Goal: Find specific page/section: Find specific page/section

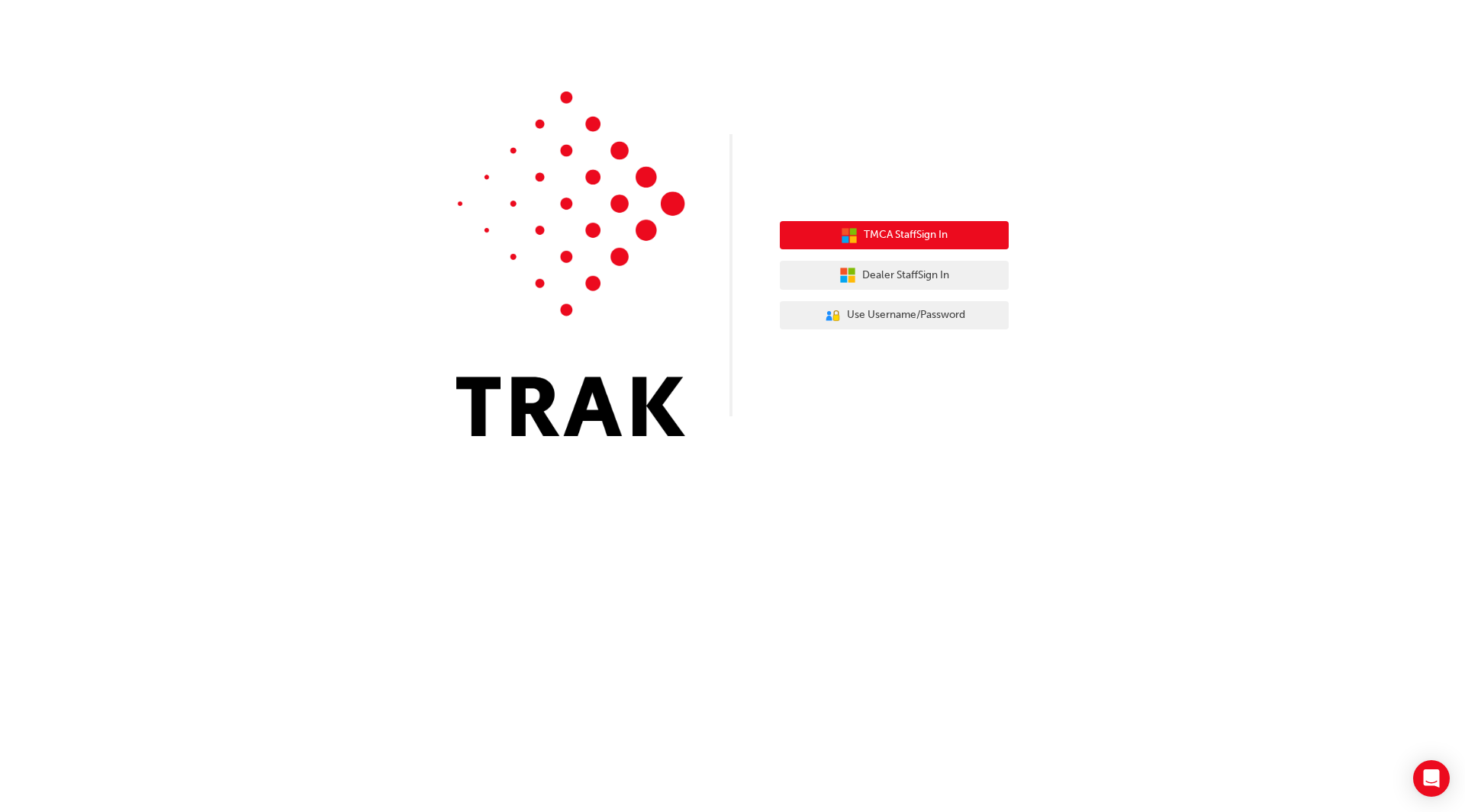
drag, startPoint x: 885, startPoint y: 230, endPoint x: 885, endPoint y: 155, distance: 75.0
click at [885, 155] on div "TMCA Staff Sign In Dealer Staff Sign In User Authentication Icon - Blue Person,…" at bounding box center [732, 230] width 1465 height 459
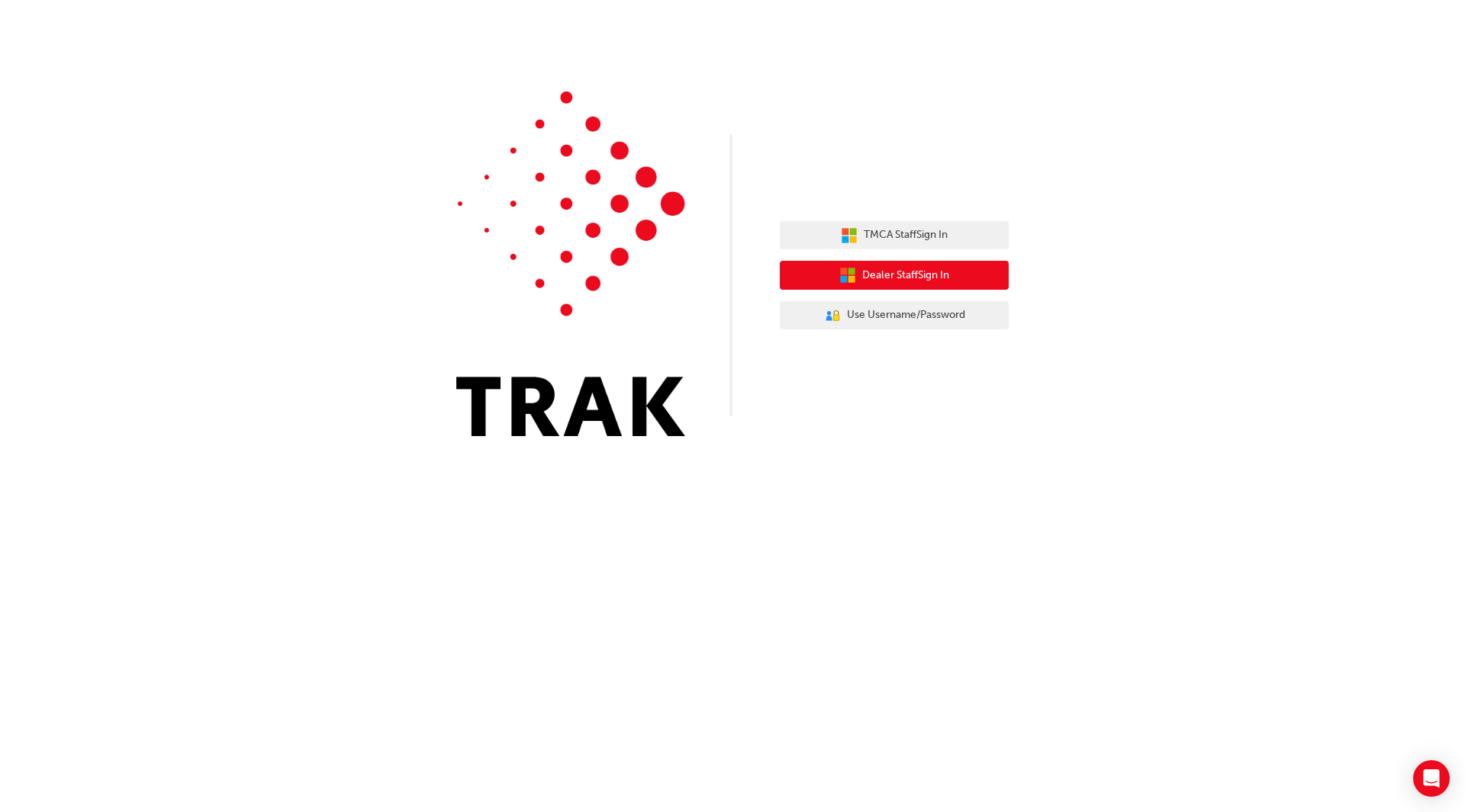
click at [890, 286] on button "Dealer Staff Sign In" at bounding box center [894, 275] width 229 height 29
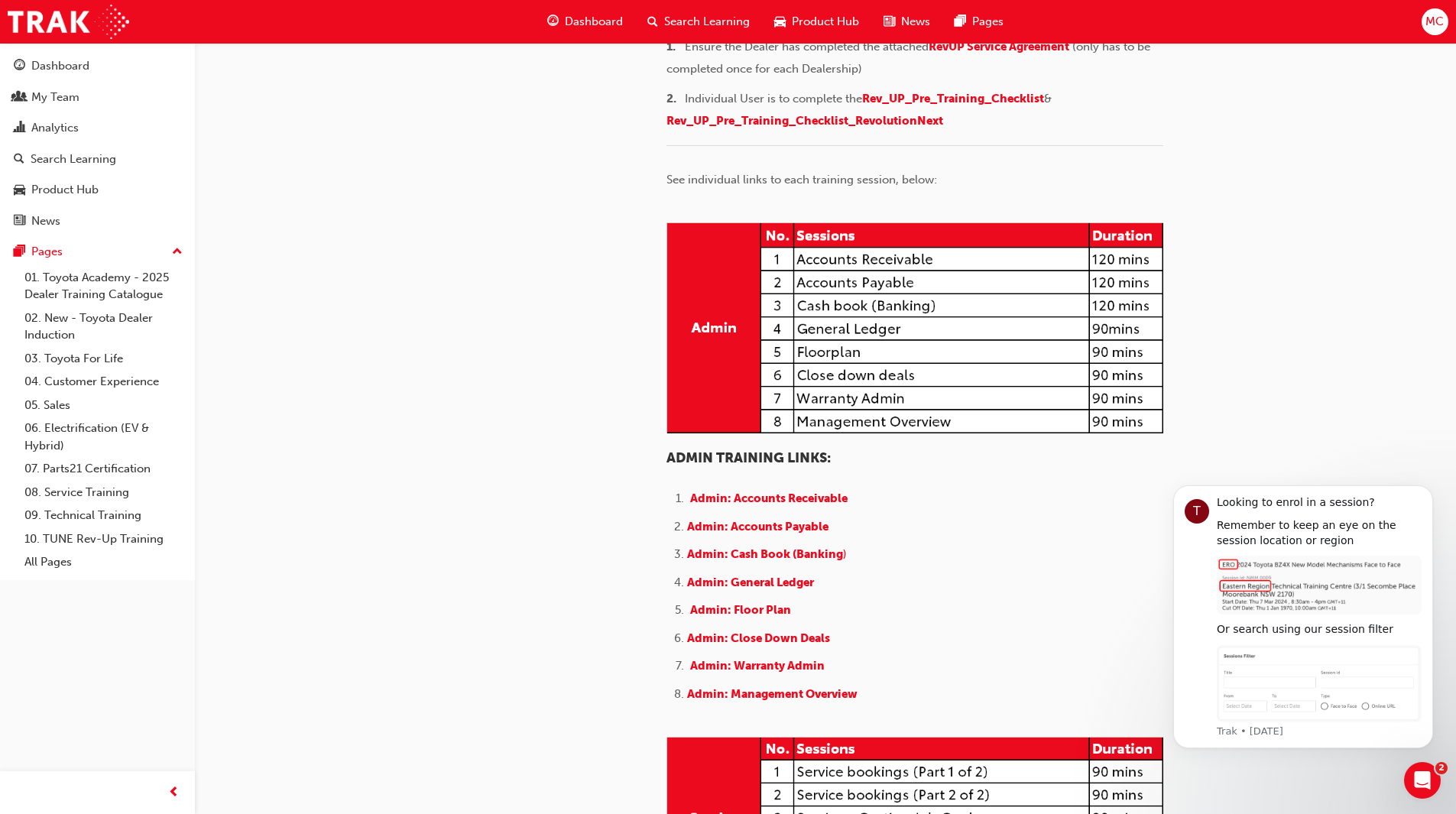
scroll to position [458, 0]
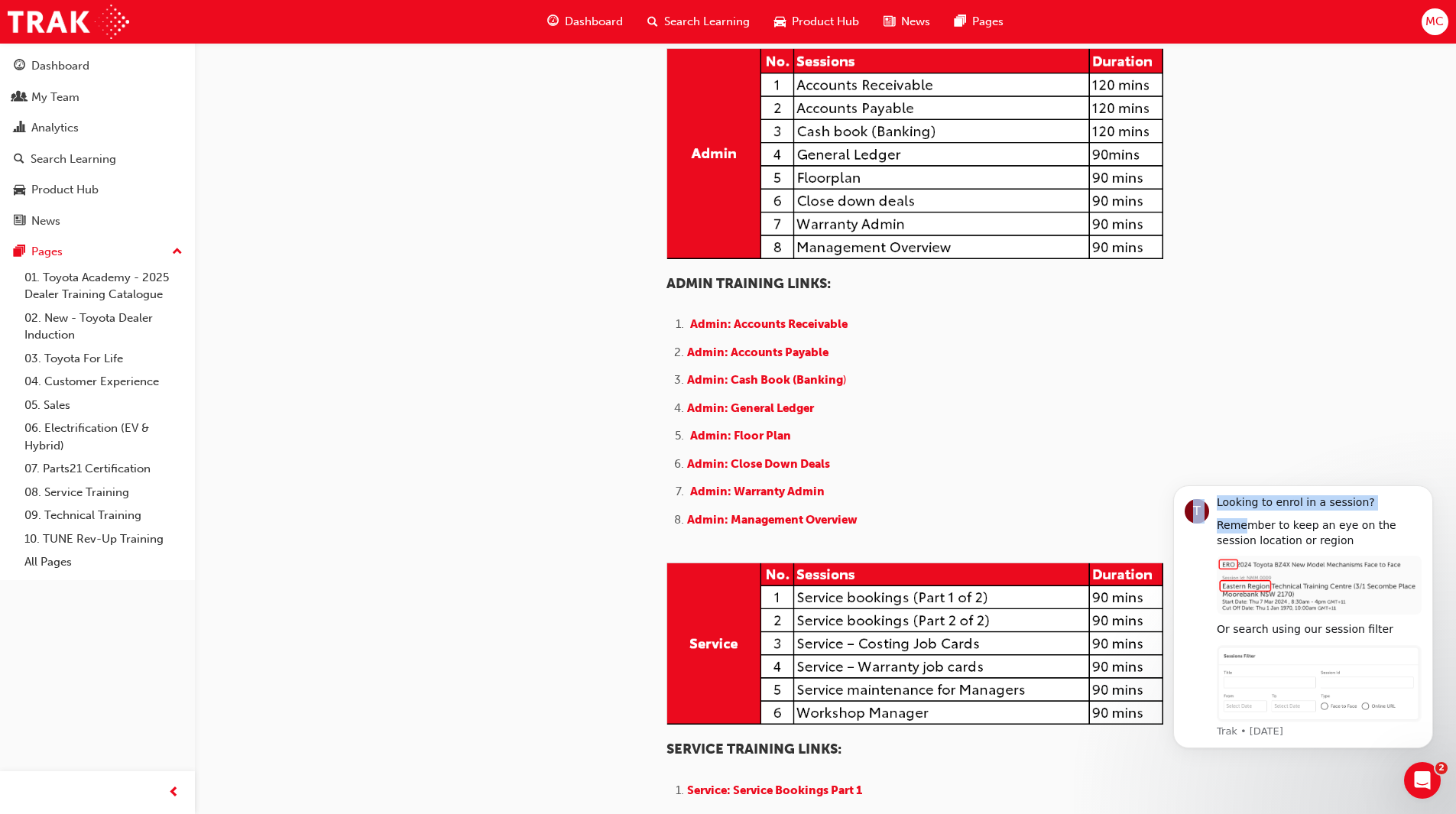
drag, startPoint x: 1261, startPoint y: 531, endPoint x: 1459, endPoint y: 491, distance: 202.0
click html "T Looking to enrol in a session? Remember to keep an eye on the session locatio…"
click at [1434, 497] on button "Dismiss notification" at bounding box center [1428, 490] width 20 height 20
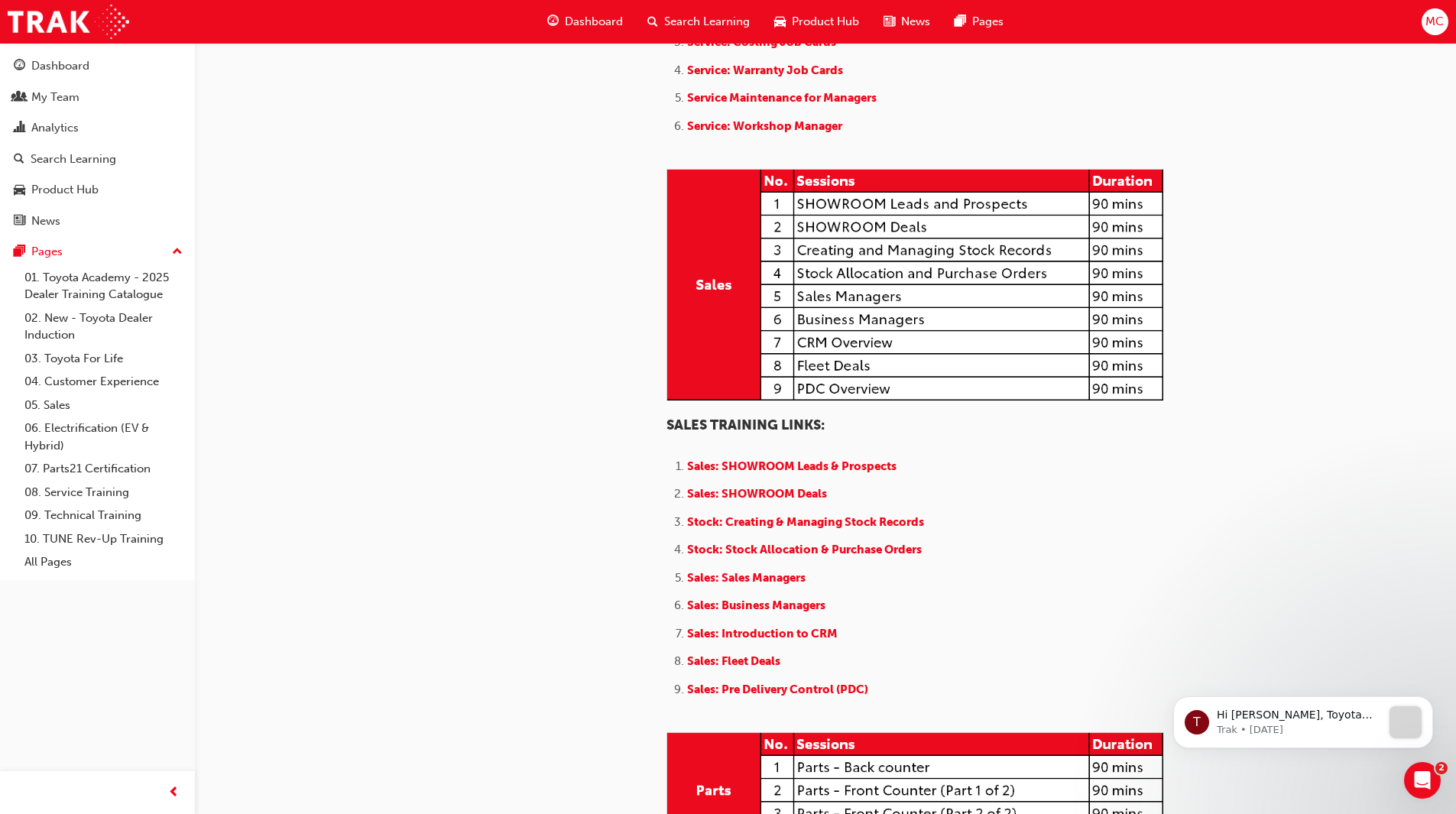
scroll to position [1529, 0]
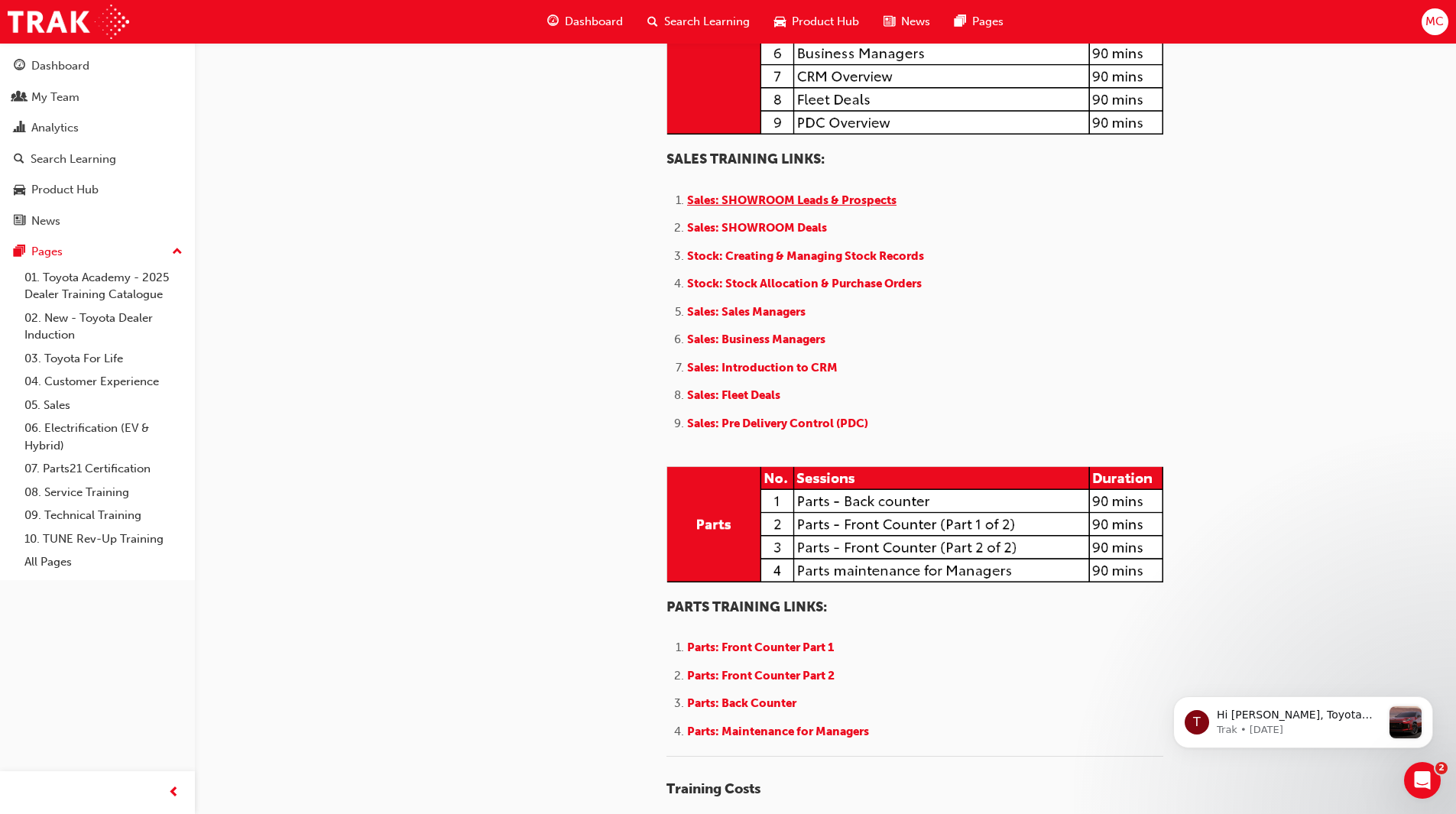
click at [819, 208] on span "Sales: SHOWROOM Leads & Prospects" at bounding box center [792, 201] width 209 height 14
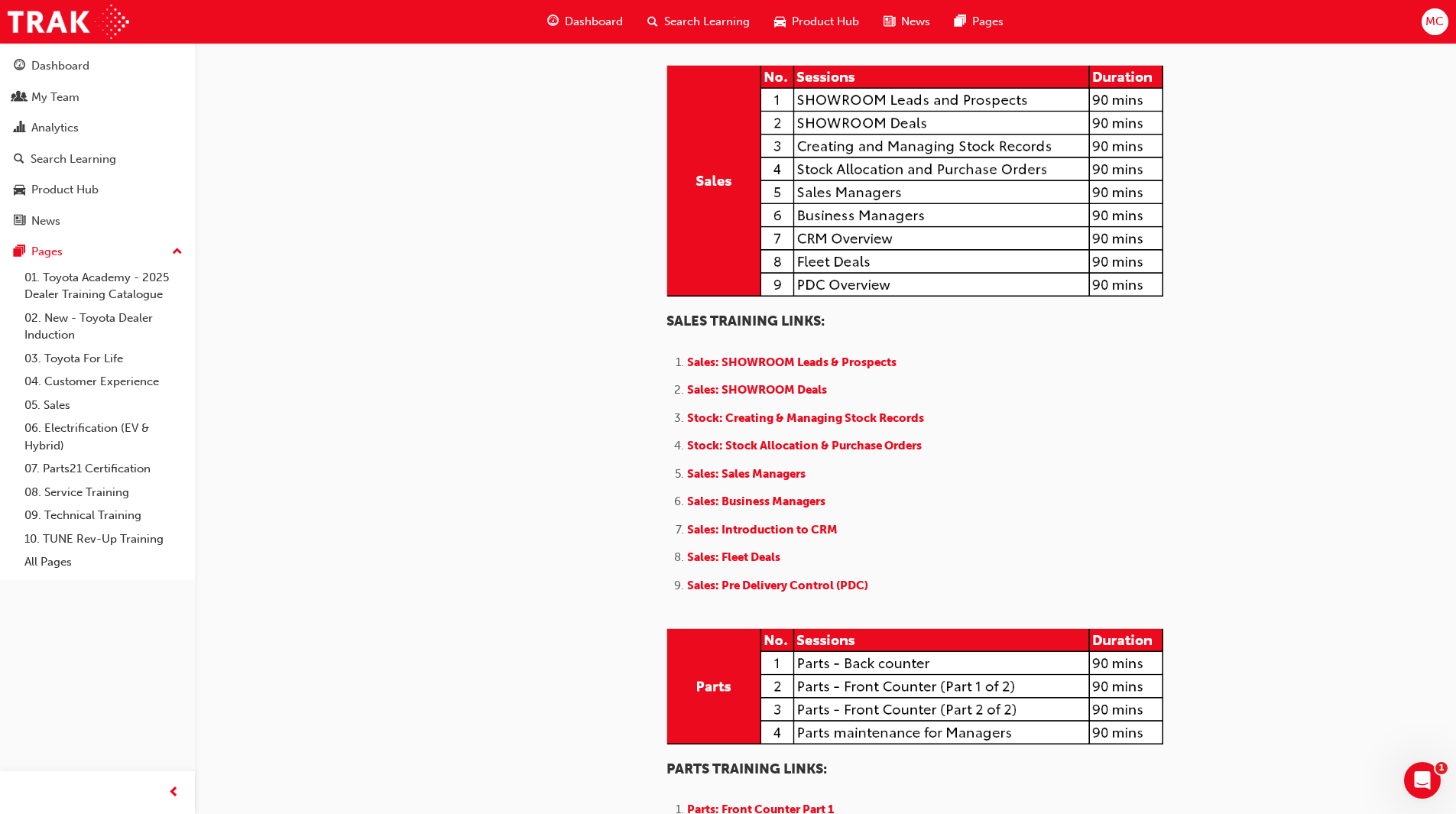
scroll to position [1376, 0]
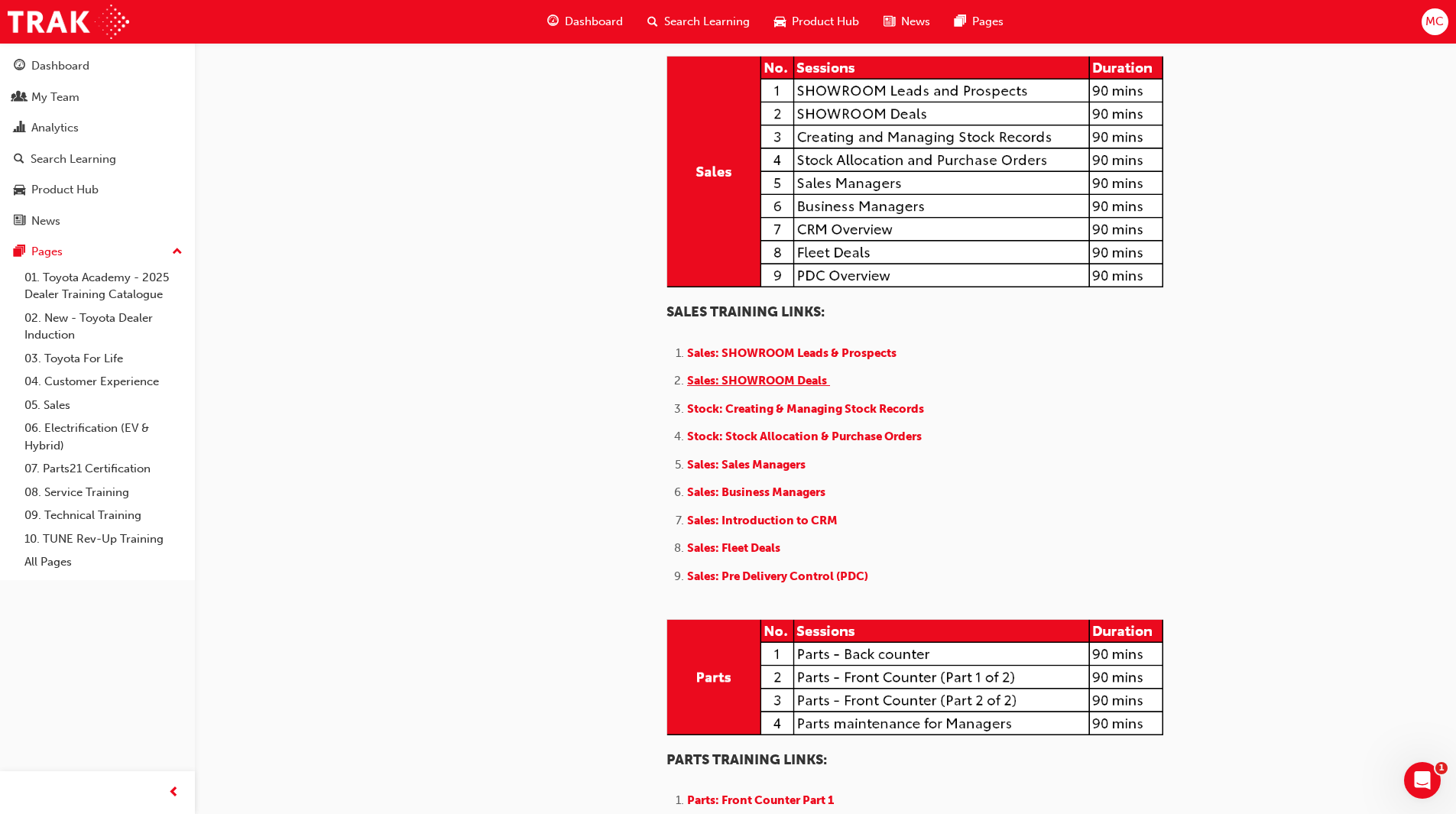
click at [762, 388] on span "Sales: SHOWROOM Deals" at bounding box center [757, 381] width 140 height 14
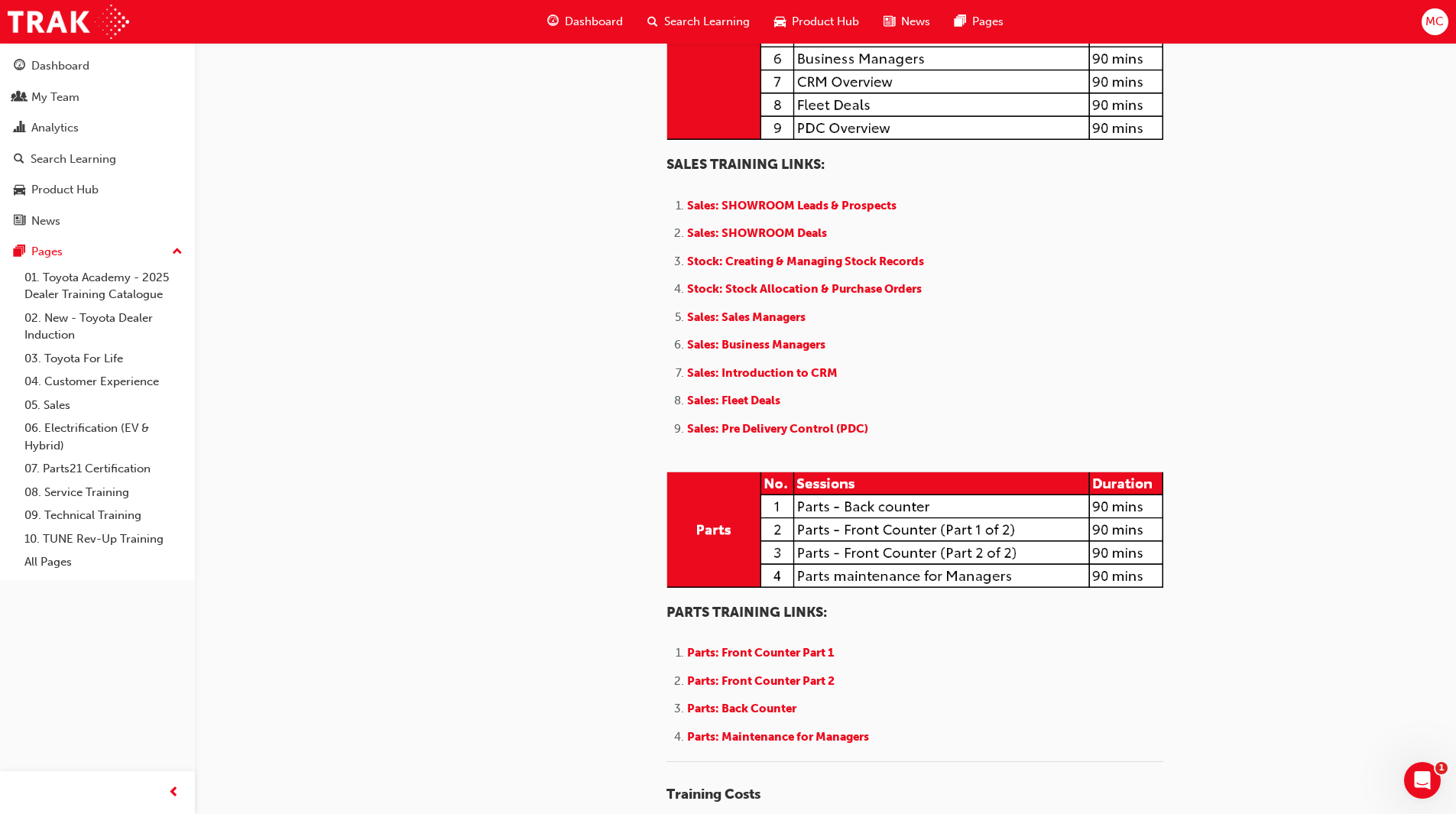
scroll to position [1529, 0]
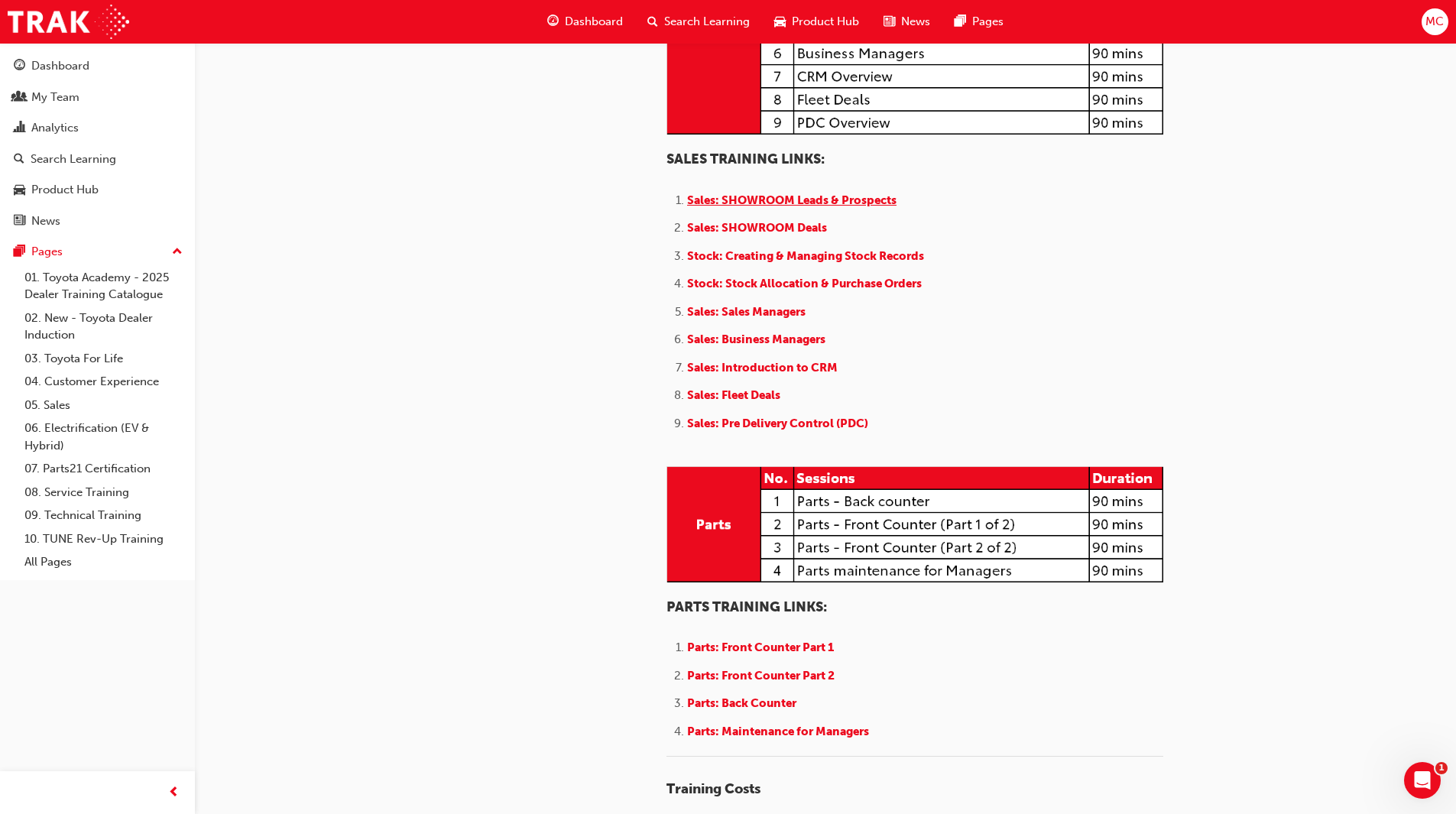
click at [793, 208] on span "Sales: SHOWROOM Leads & Prospects" at bounding box center [792, 201] width 209 height 14
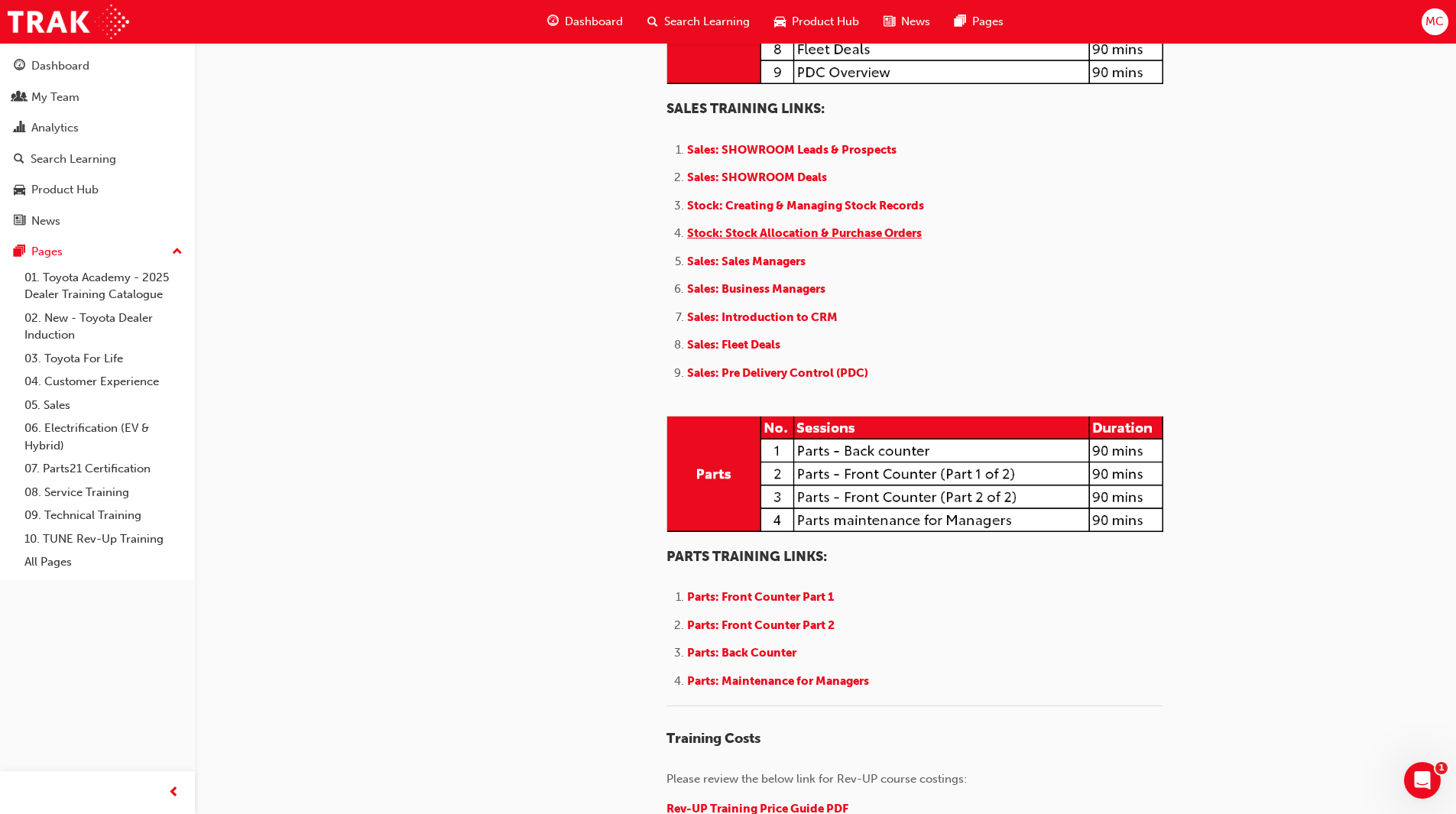
scroll to position [1606, 0]
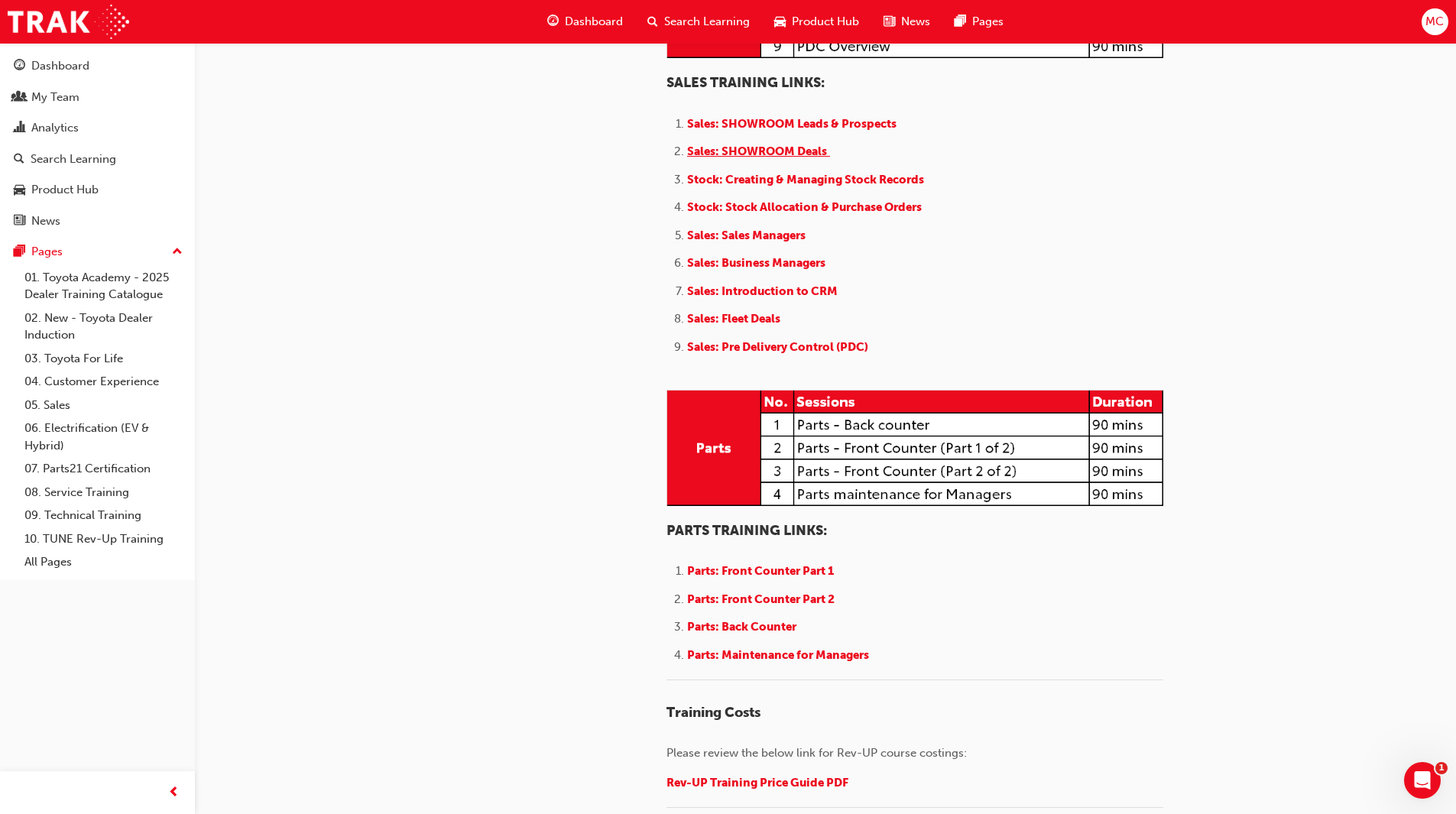
click at [791, 158] on span "Sales: SHOWROOM Deals" at bounding box center [757, 151] width 140 height 14
